Goal: Task Accomplishment & Management: Manage account settings

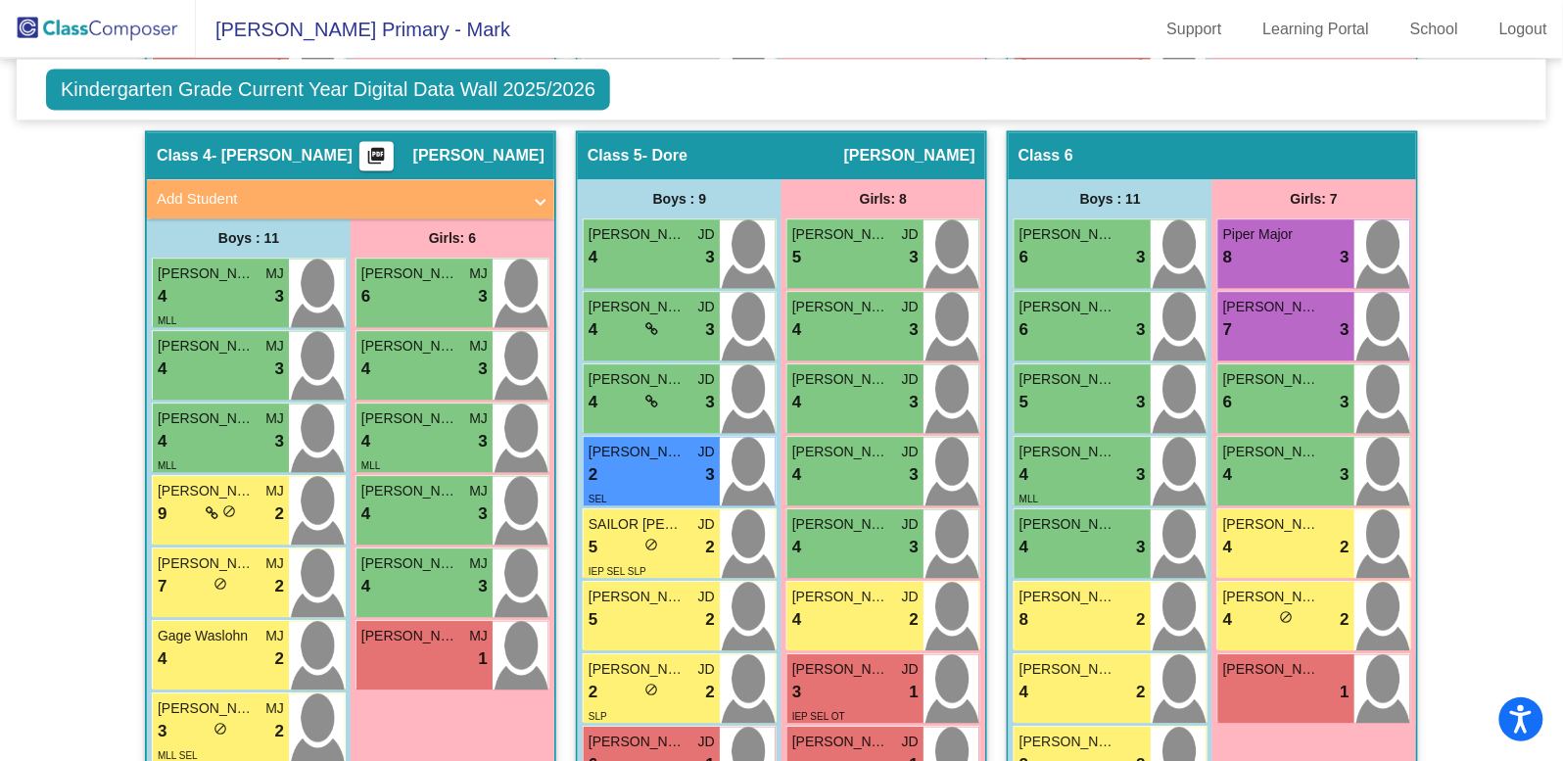
scroll to position [1277, 0]
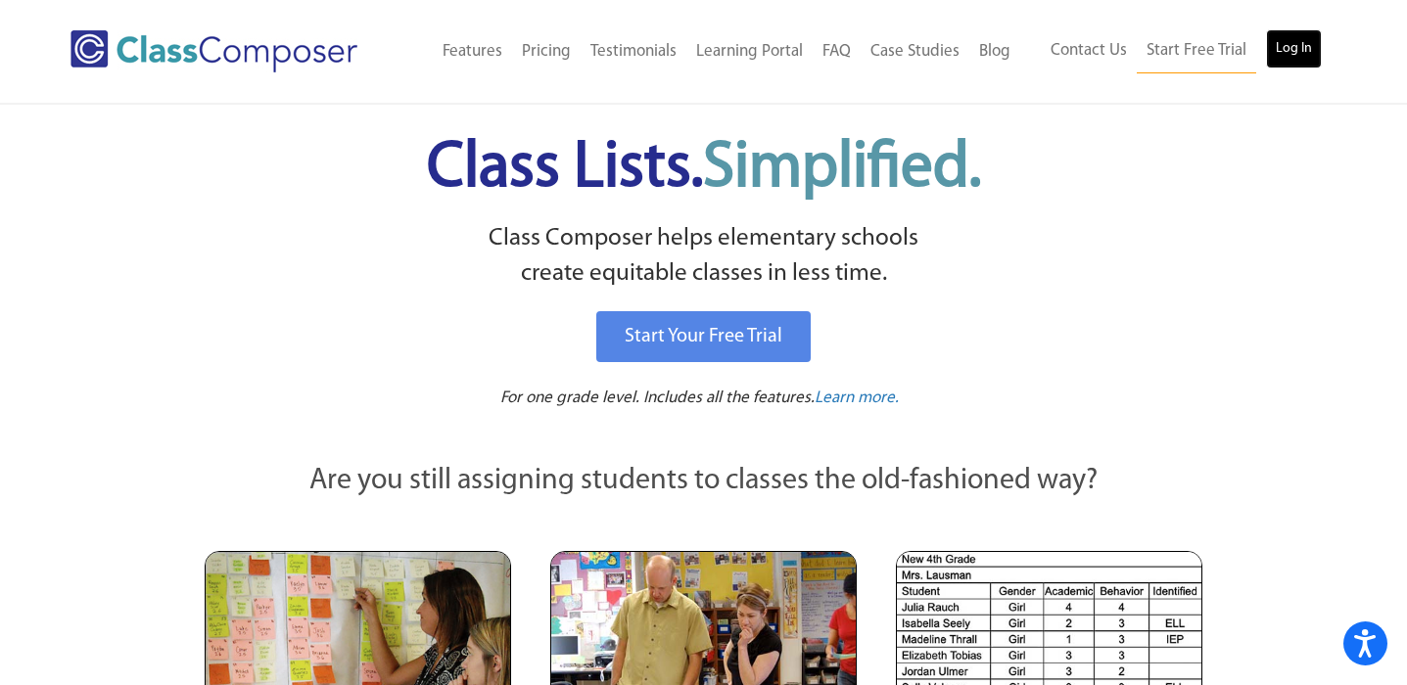
click at [1288, 62] on link "Log In" at bounding box center [1294, 48] width 56 height 39
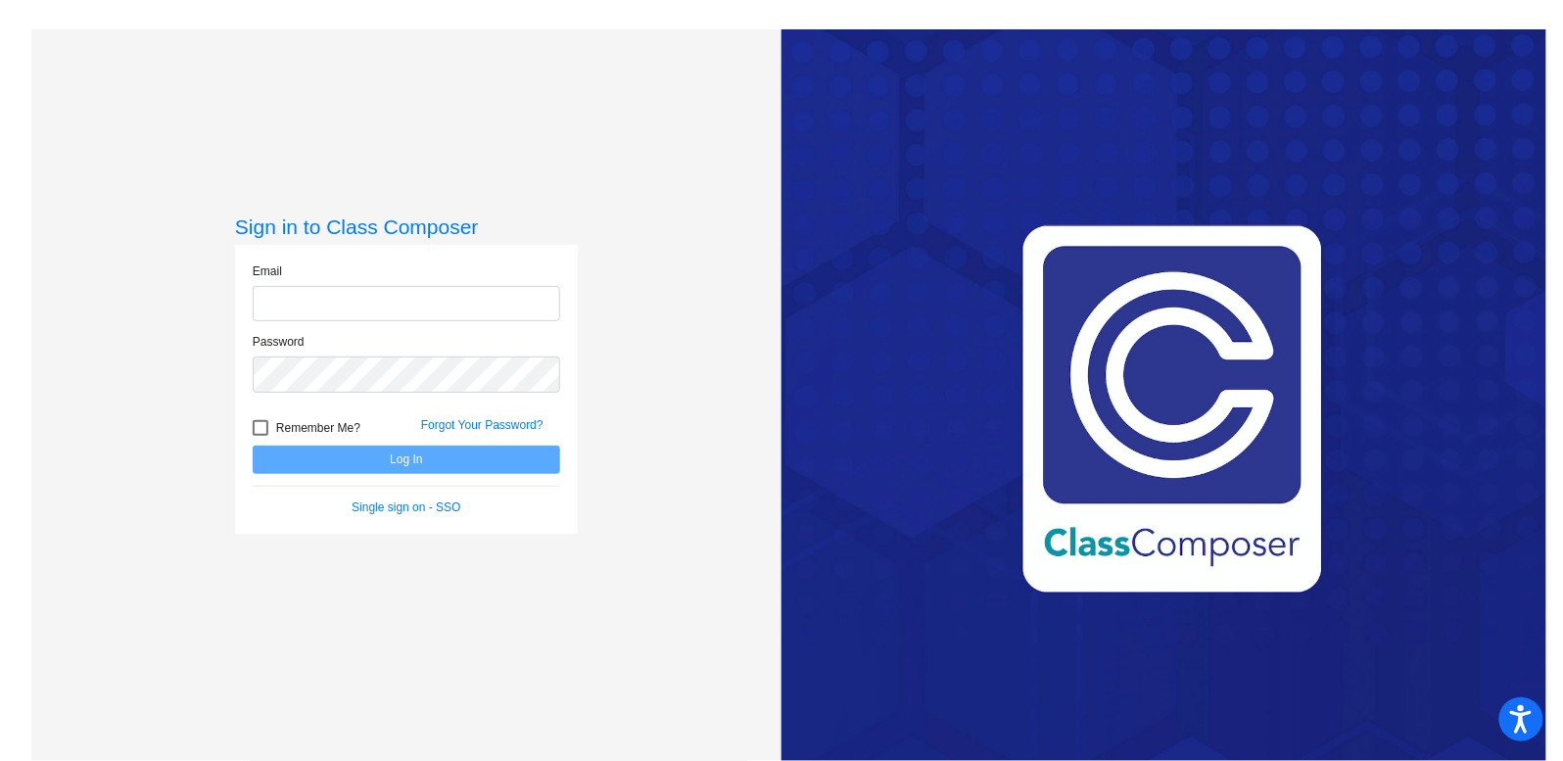
type input "[PERSON_NAME][EMAIL_ADDRESS][DOMAIN_NAME]"
click at [385, 462] on button "Log In" at bounding box center [406, 459] width 307 height 28
